Goal: Obtain resource: Obtain resource

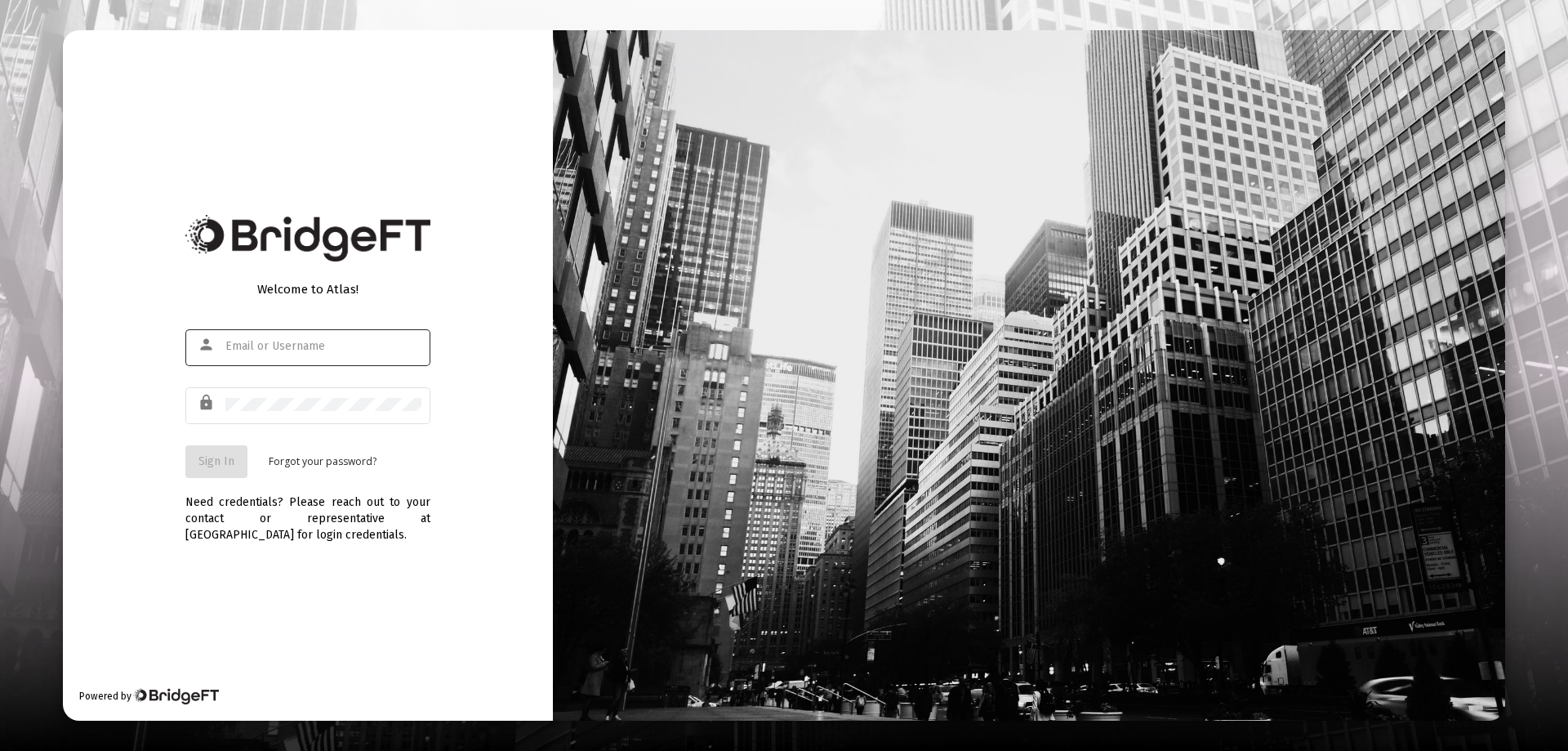
type input "[EMAIL_ADDRESS][DOMAIN_NAME]"
click at [219, 465] on span "Sign In" at bounding box center [216, 461] width 36 height 14
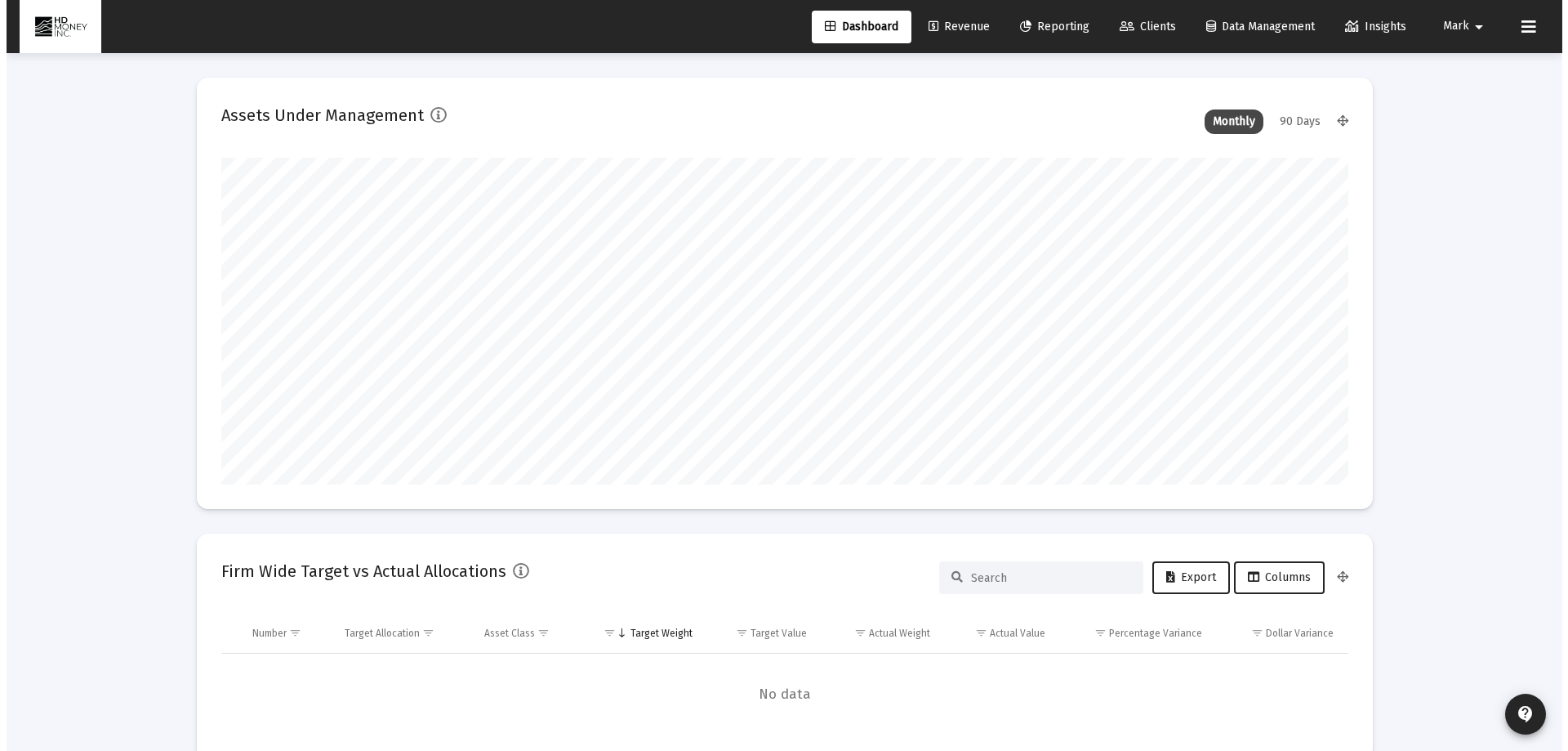
scroll to position [326, 607]
click at [1048, 28] on span "Reporting" at bounding box center [1048, 27] width 70 height 14
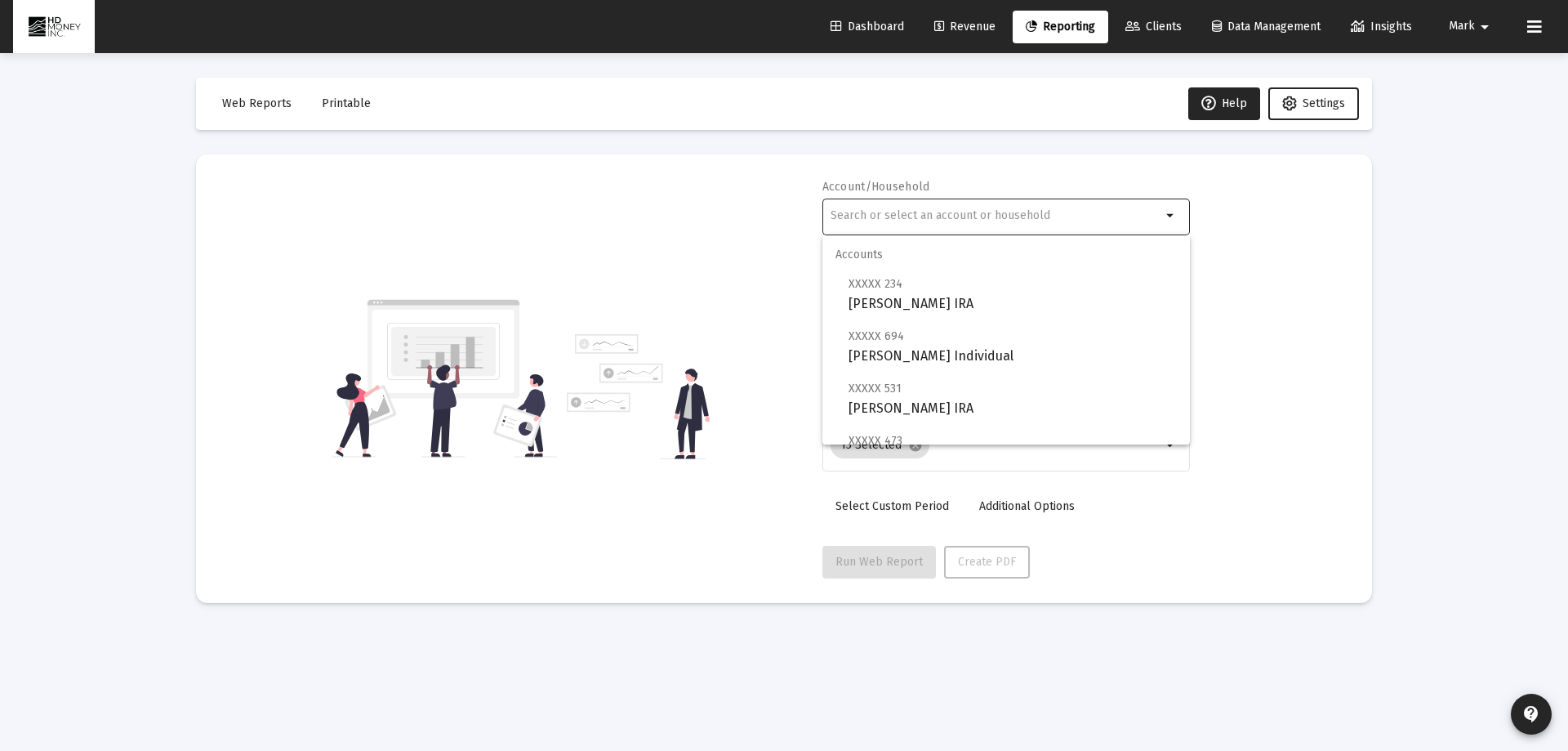
click at [931, 215] on input "text" at bounding box center [996, 216] width 331 height 13
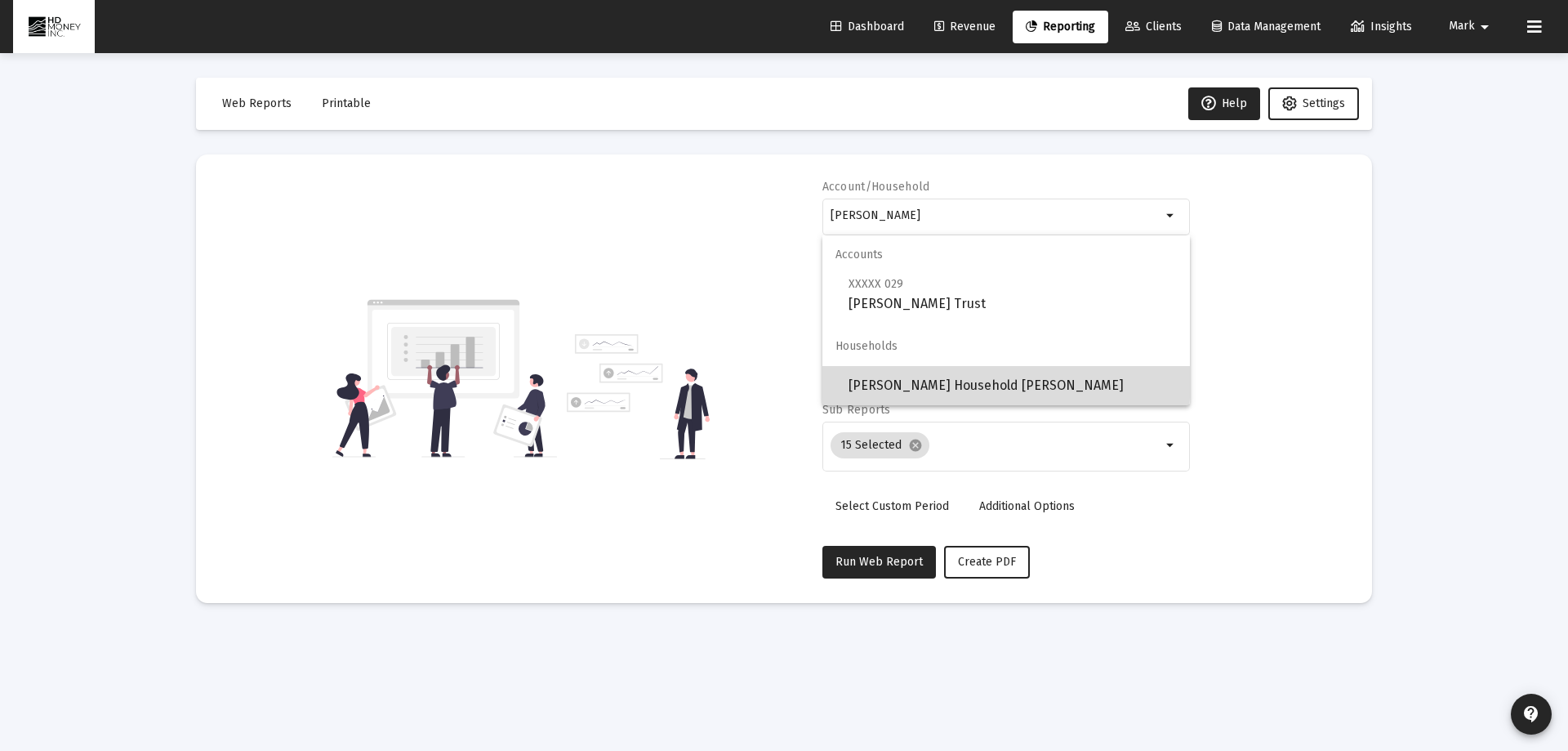
click at [968, 380] on span "[PERSON_NAME] Household [PERSON_NAME]" at bounding box center [1012, 385] width 328 height 39
type input "[PERSON_NAME] Household [PERSON_NAME]"
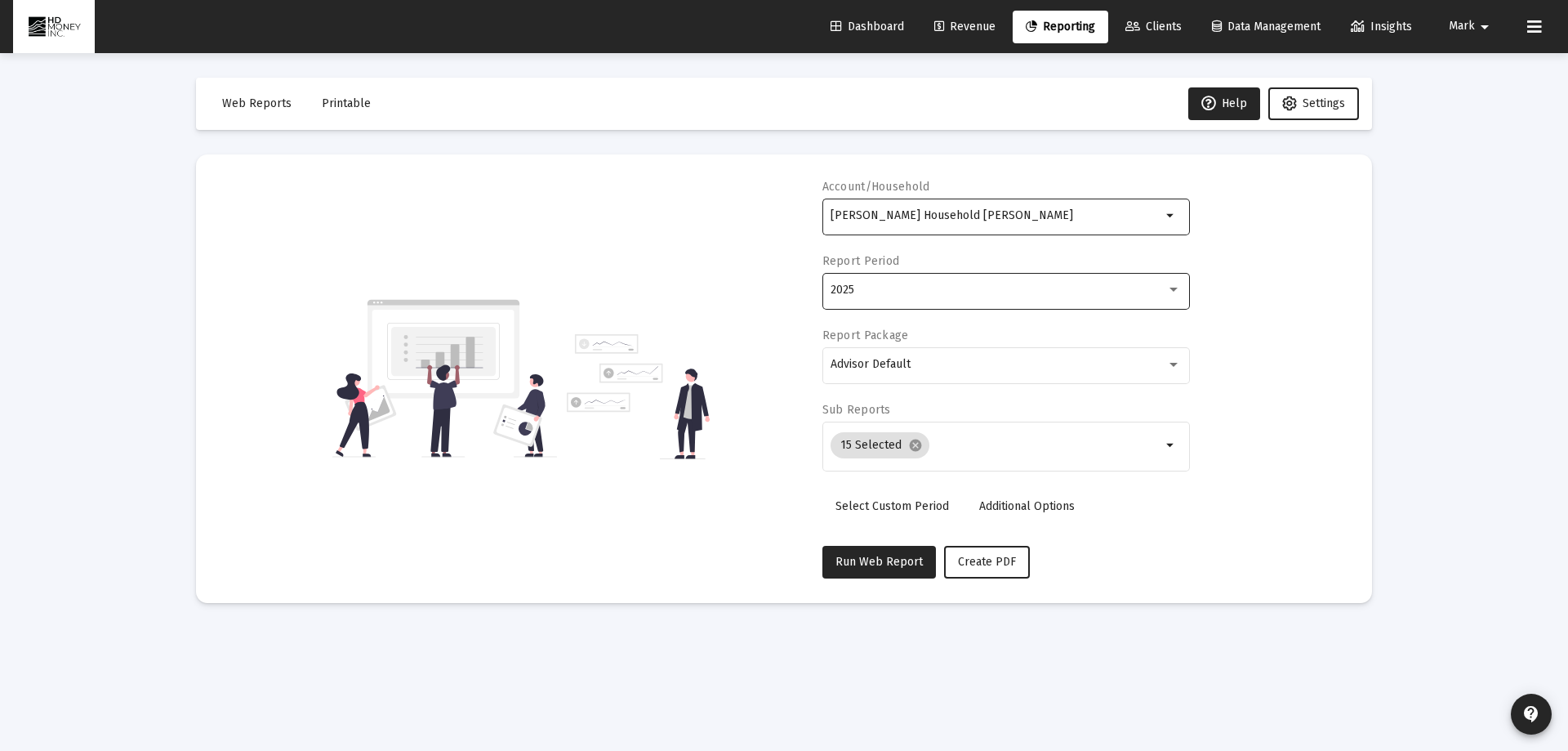
click at [943, 290] on div "2025" at bounding box center [998, 290] width 336 height 13
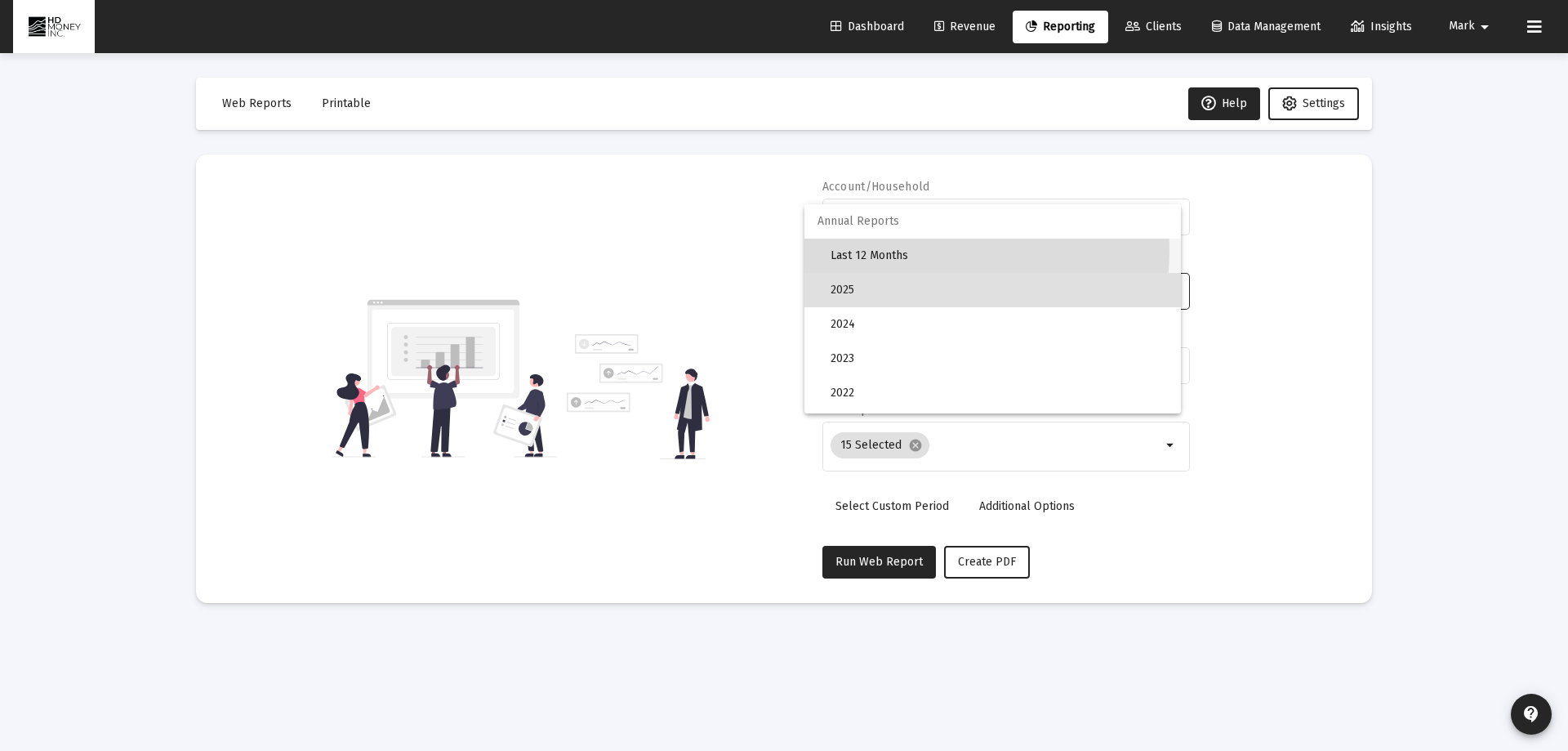
click at [880, 250] on span "Last 12 Months" at bounding box center [999, 255] width 337 height 34
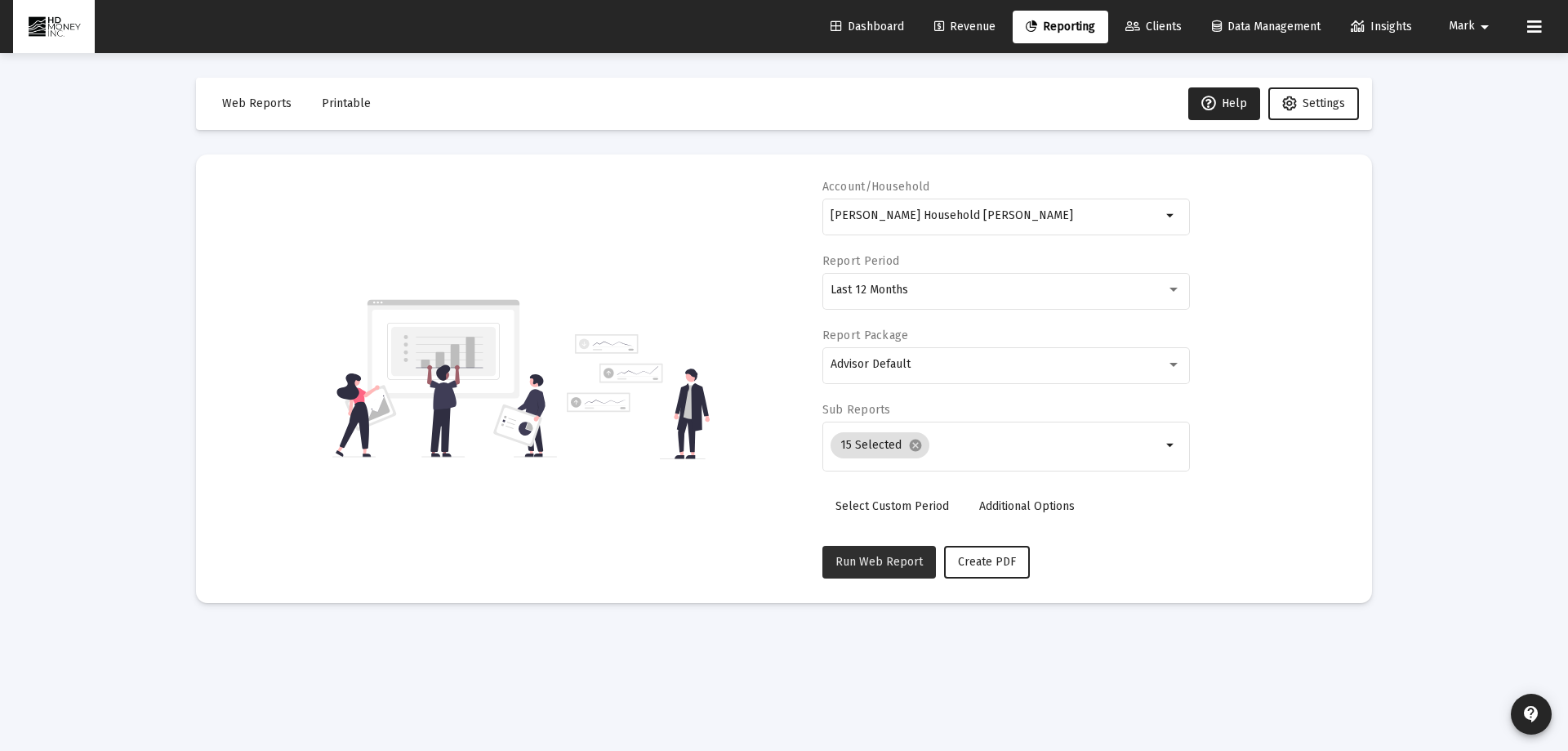
click at [880, 563] on span "Run Web Report" at bounding box center [879, 562] width 87 height 14
select select "View all"
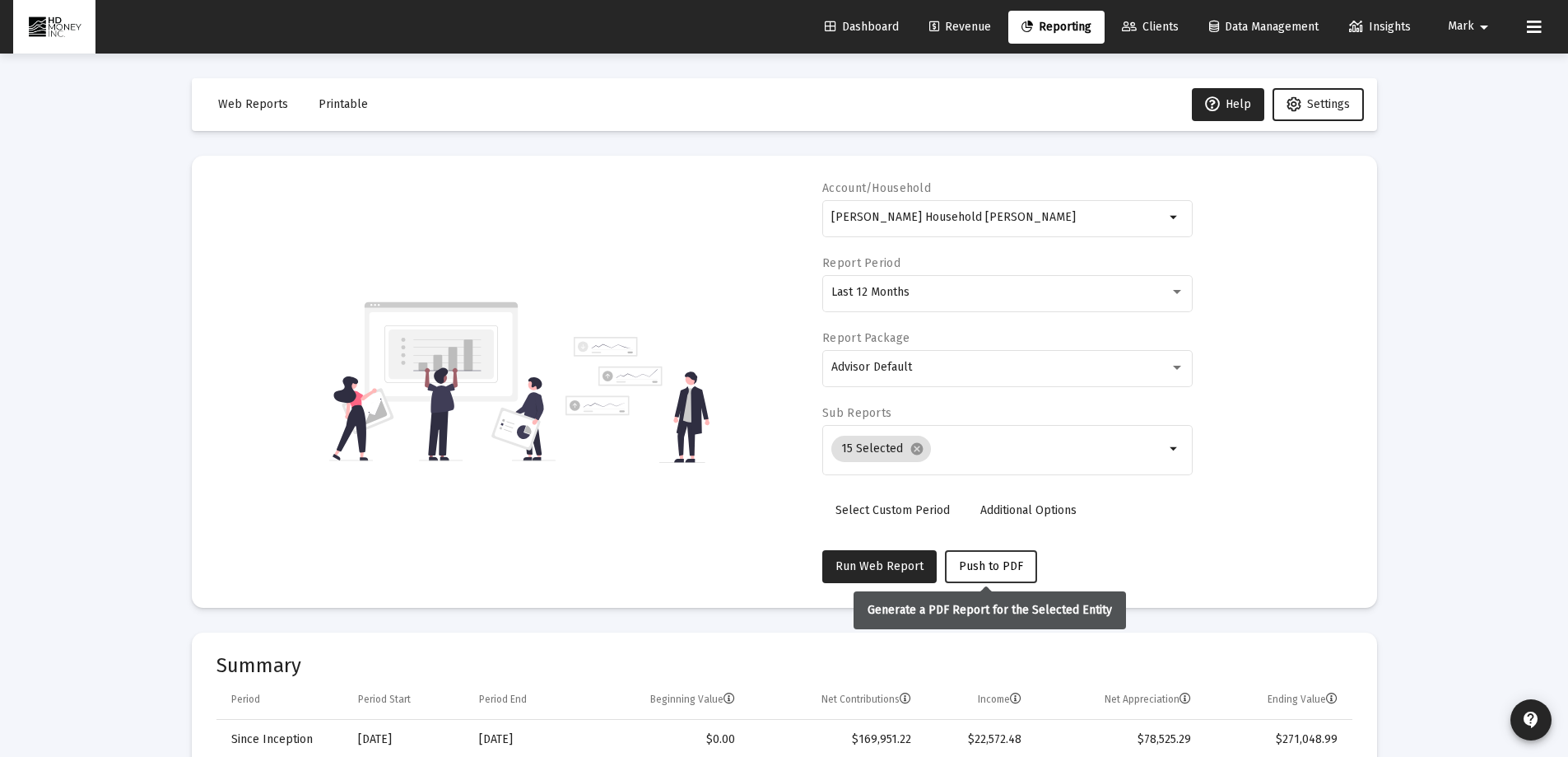
click at [974, 559] on span "Push to PDF" at bounding box center [991, 566] width 64 height 14
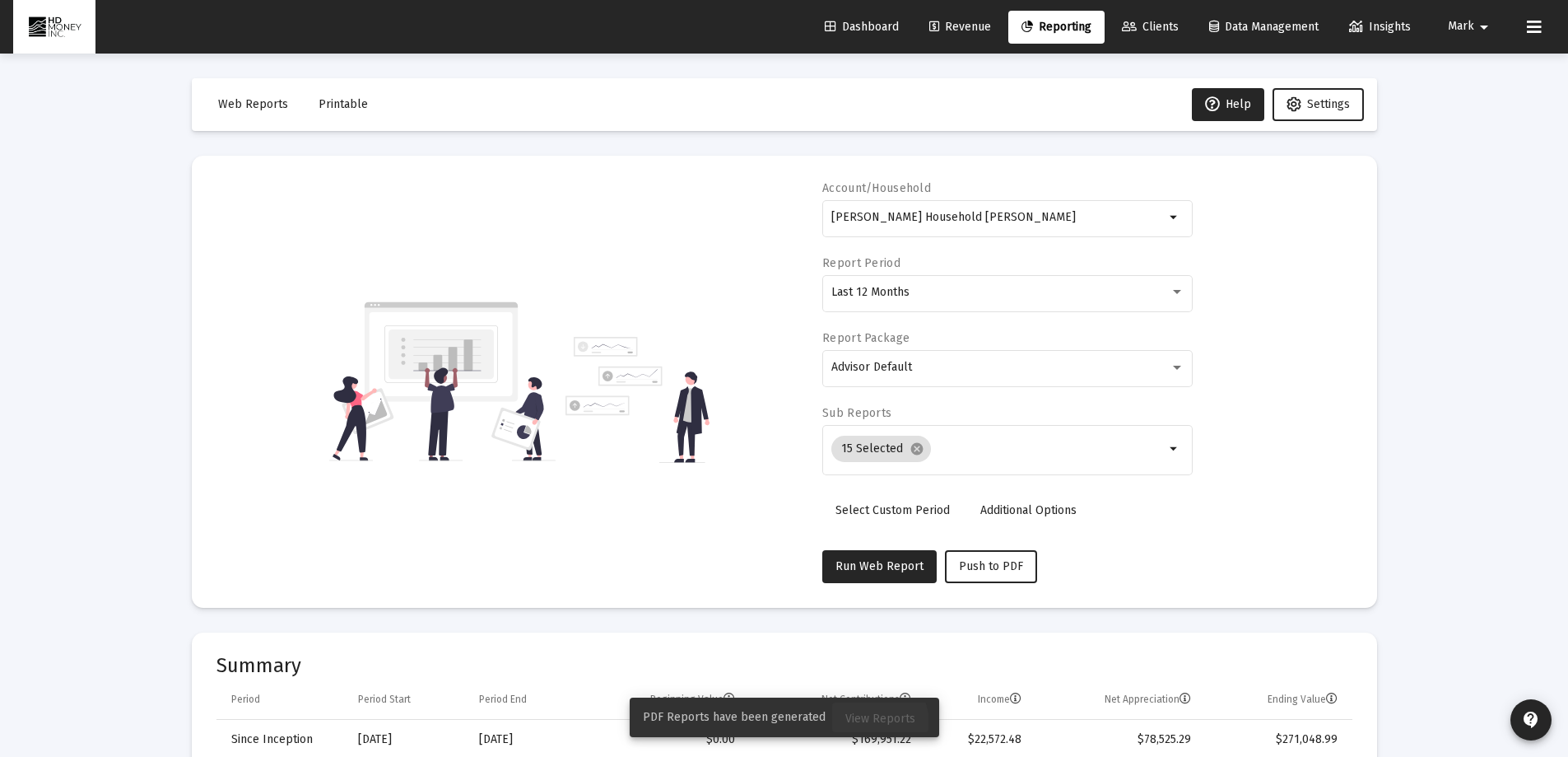
click at [866, 723] on span "View Reports" at bounding box center [881, 718] width 70 height 14
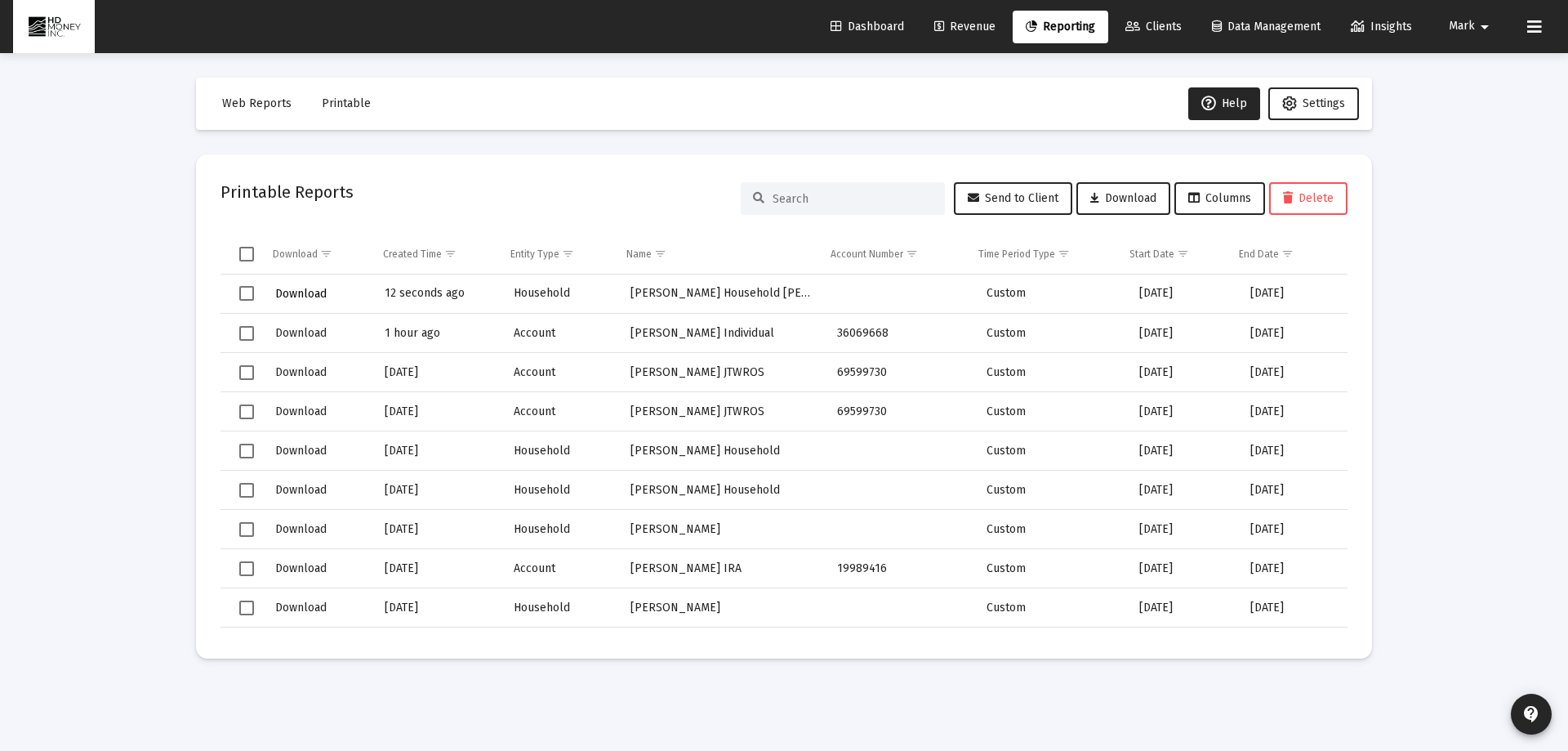
click at [292, 291] on span "Download" at bounding box center [301, 293] width 51 height 14
